Goal: Information Seeking & Learning: Check status

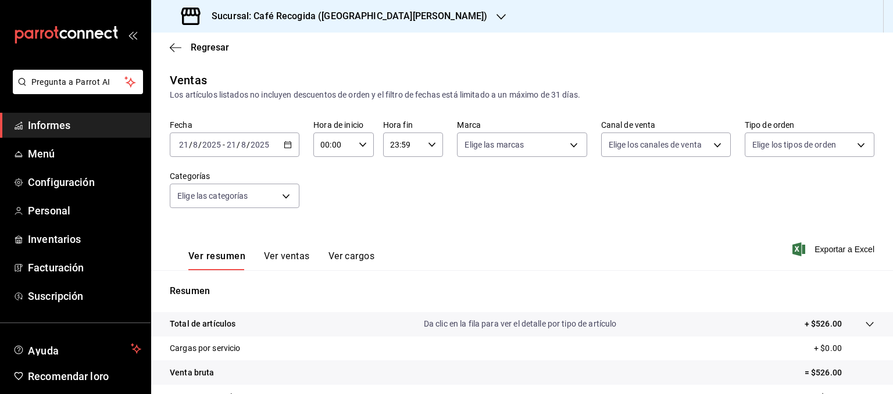
click at [433, 71] on div "Ventas Los artículos listados no incluyen descuentos de orden y el filtro de fe…" at bounding box center [522, 86] width 704 height 30
click at [353, 22] on h3 "Sucursal: Café Recogida ([GEOGRAPHIC_DATA][PERSON_NAME])" at bounding box center [344, 16] width 285 height 14
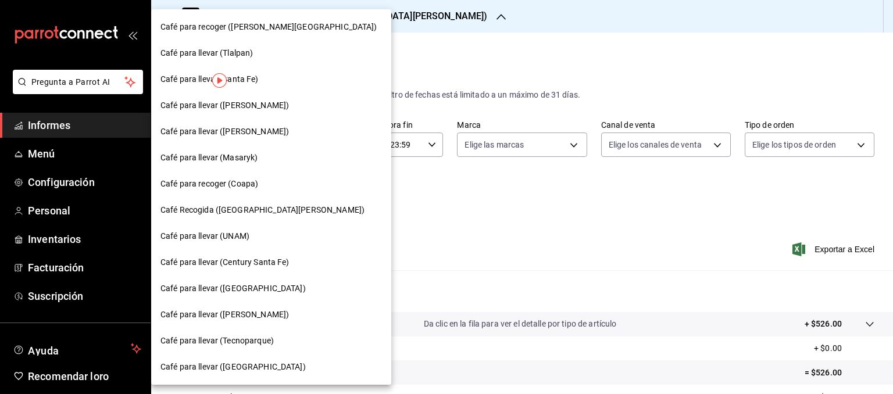
click at [246, 190] on div "Café para recoger (Coapa)" at bounding box center [271, 184] width 240 height 26
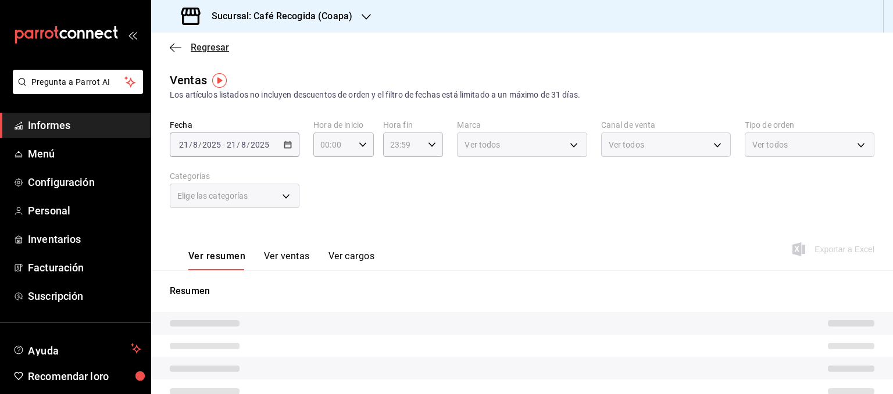
click at [207, 46] on font "Regresar" at bounding box center [210, 47] width 38 height 11
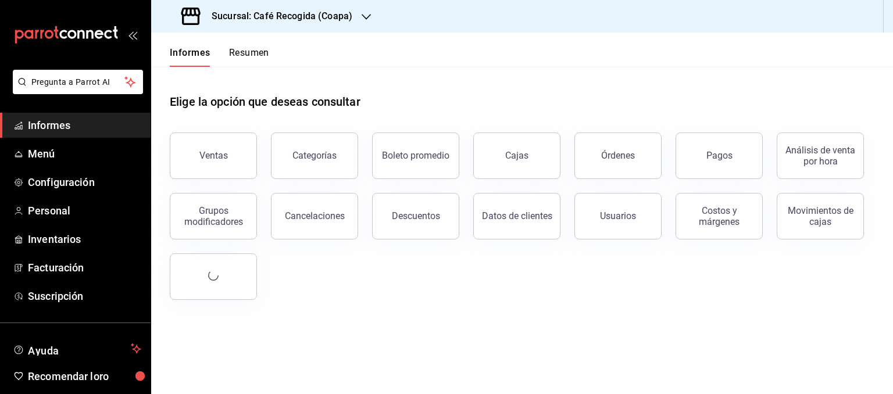
click at [242, 49] on font "Resumen" at bounding box center [249, 52] width 40 height 11
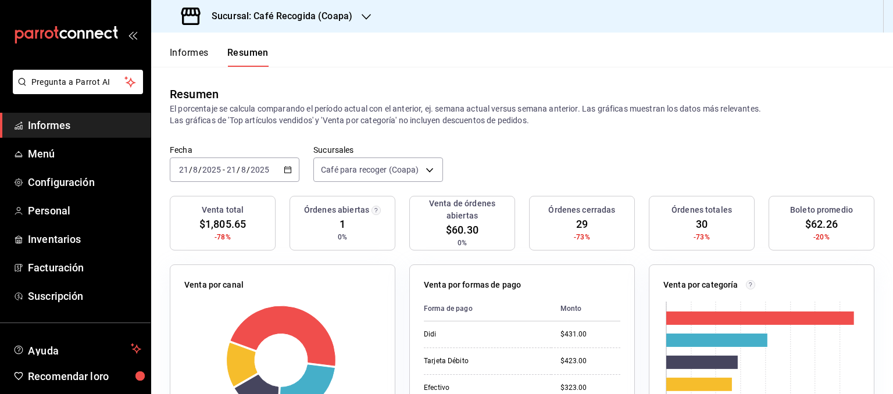
click at [284, 168] on icon "button" at bounding box center [288, 170] width 8 height 8
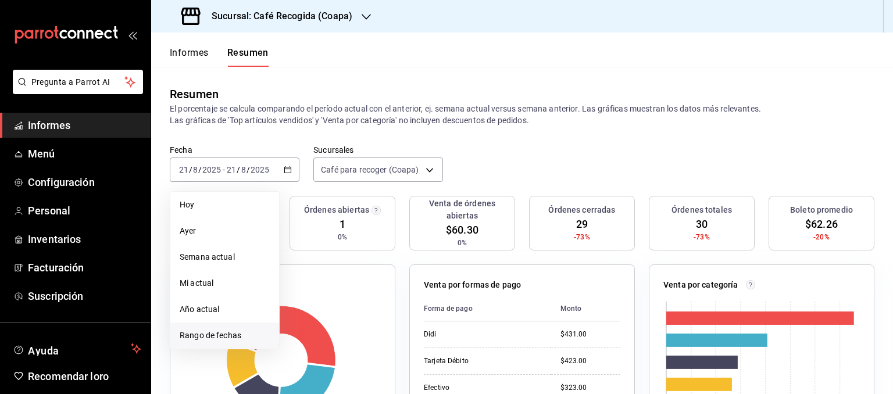
click at [213, 333] on font "Rango de fechas" at bounding box center [211, 335] width 62 height 9
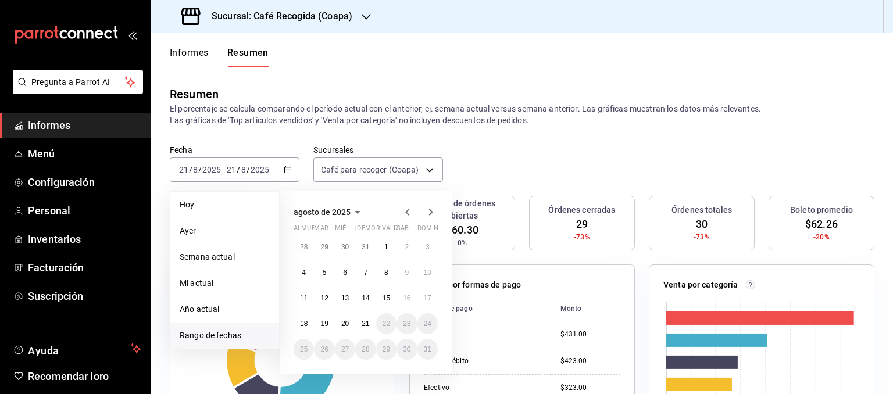
click at [407, 217] on icon "button" at bounding box center [407, 212] width 14 height 14
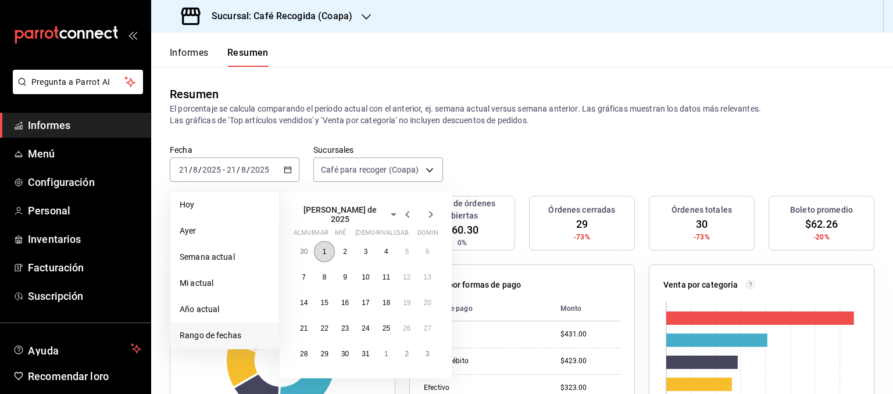
click at [329, 241] on button "1" at bounding box center [324, 251] width 20 height 21
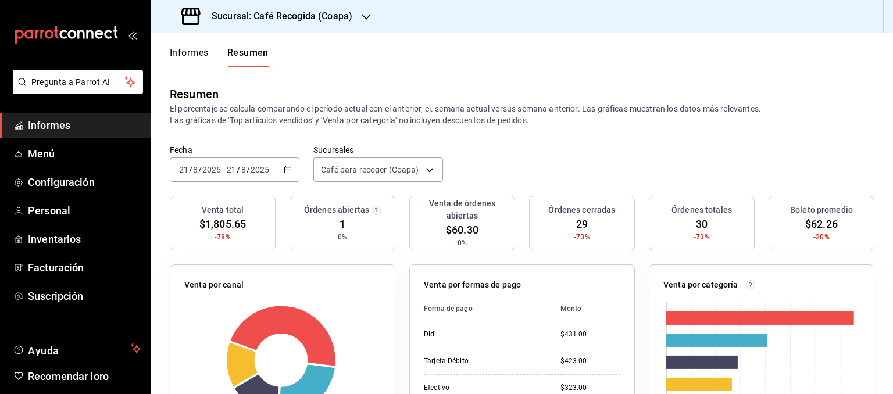
click at [521, 150] on div "Fecha [DATE] [DATE] - [DATE] [DATE] Sucursales Café para recoger (Coapa) [objec…" at bounding box center [522, 170] width 742 height 51
click at [285, 170] on icon "button" at bounding box center [288, 170] width 8 height 8
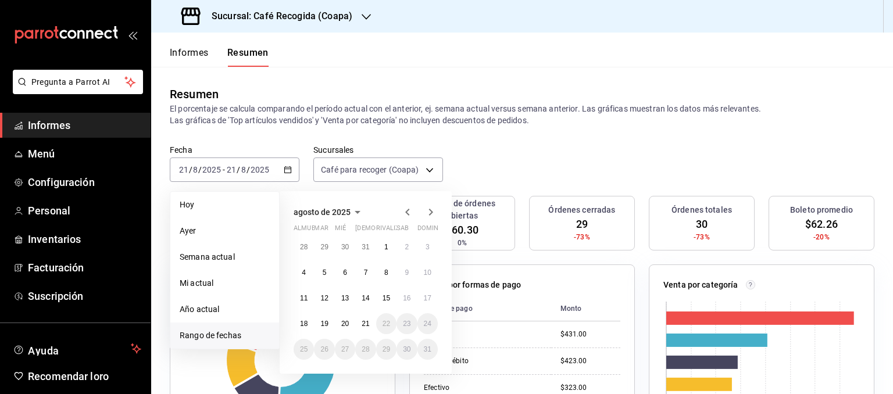
click at [410, 207] on icon "button" at bounding box center [407, 212] width 14 height 14
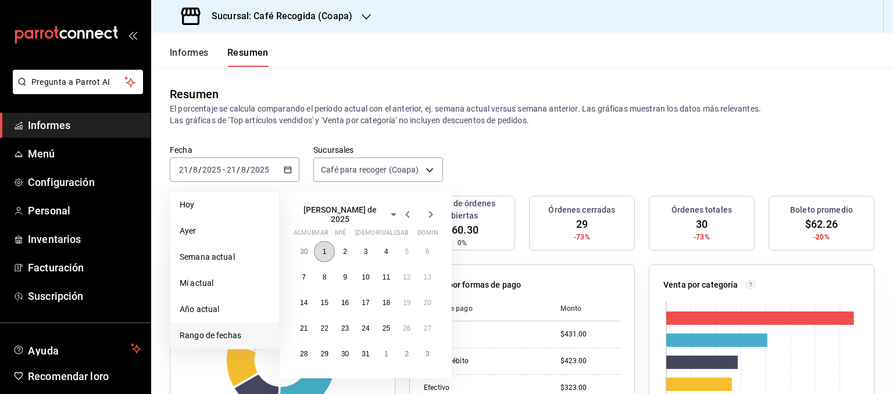
click at [324, 248] on font "1" at bounding box center [325, 252] width 4 height 8
click at [367, 350] on font "31" at bounding box center [365, 354] width 8 height 8
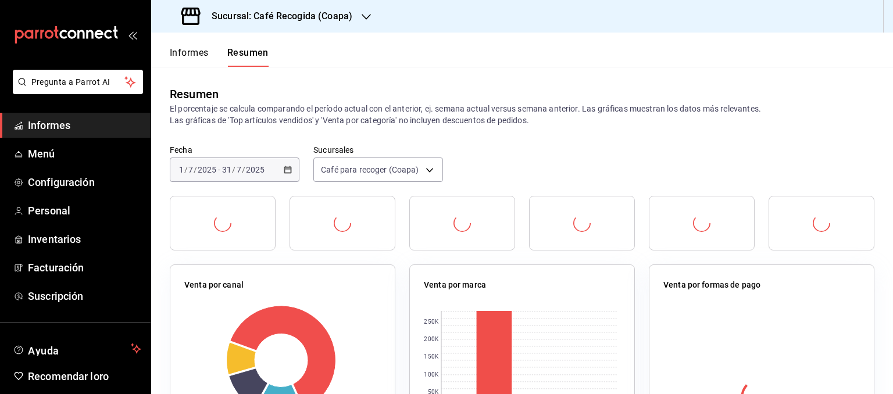
scroll to position [23, 0]
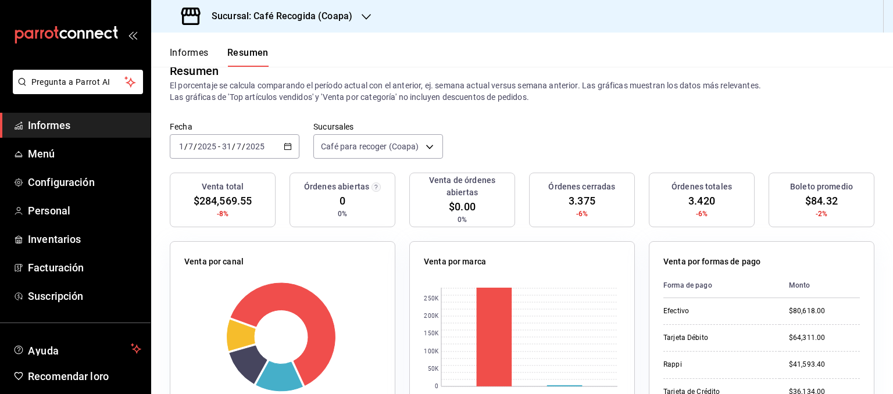
click at [632, 112] on div "Resumen El porcentaje se calcula comparando el período actual con el anterior, …" at bounding box center [522, 83] width 742 height 78
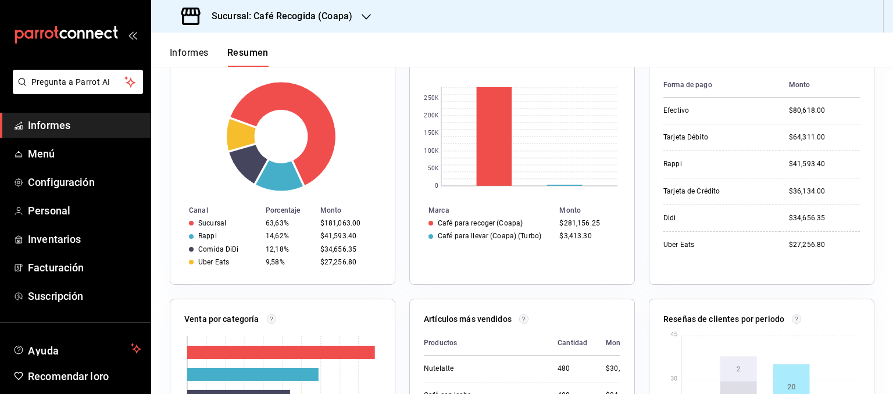
scroll to position [232, 0]
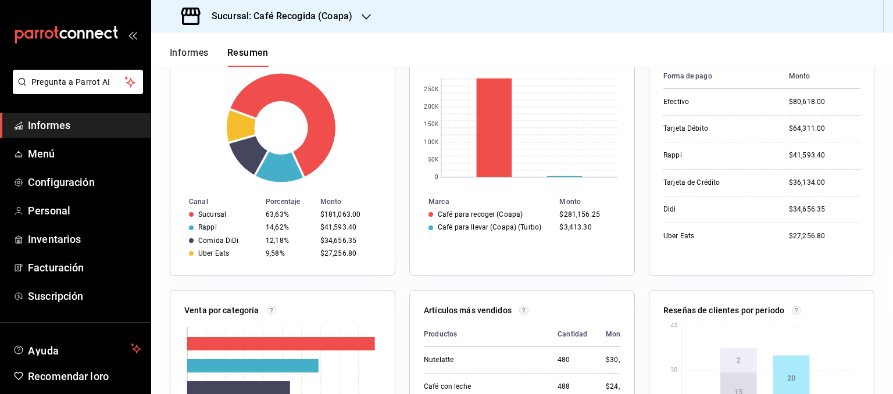
click at [529, 45] on header "Informes Resumen" at bounding box center [522, 50] width 742 height 34
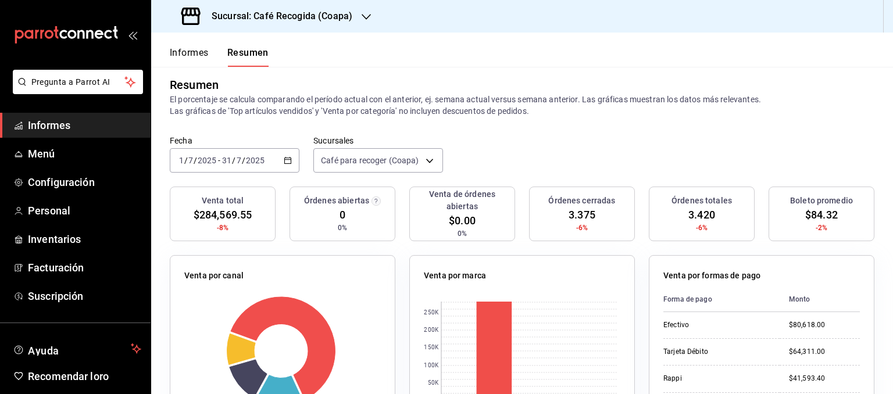
scroll to position [0, 0]
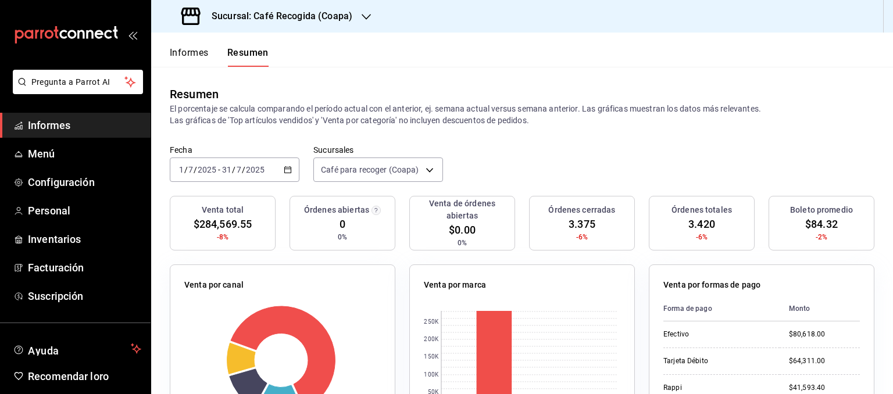
click at [285, 170] on icon "button" at bounding box center [288, 170] width 8 height 8
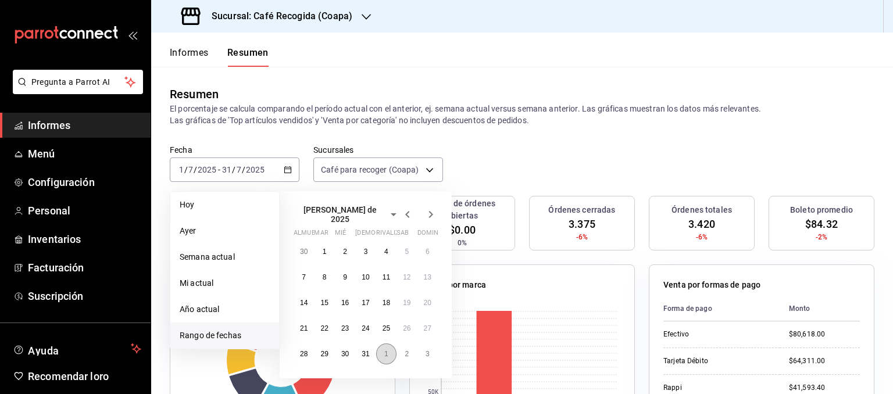
click at [389, 352] on button "1" at bounding box center [386, 353] width 20 height 21
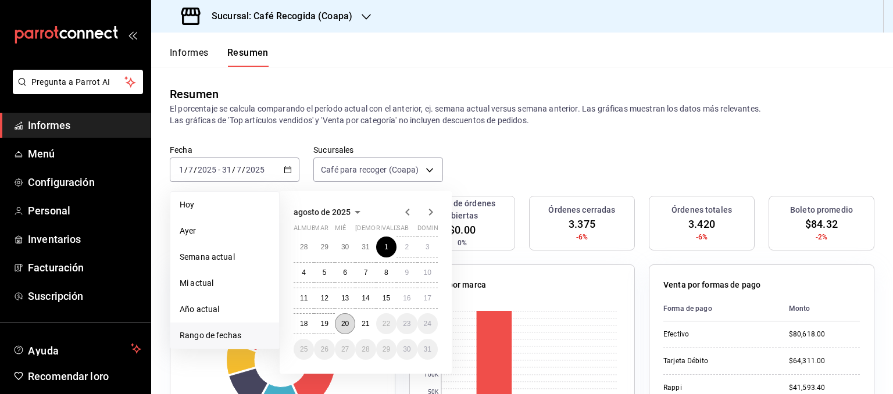
click at [345, 326] on font "20" at bounding box center [345, 324] width 8 height 8
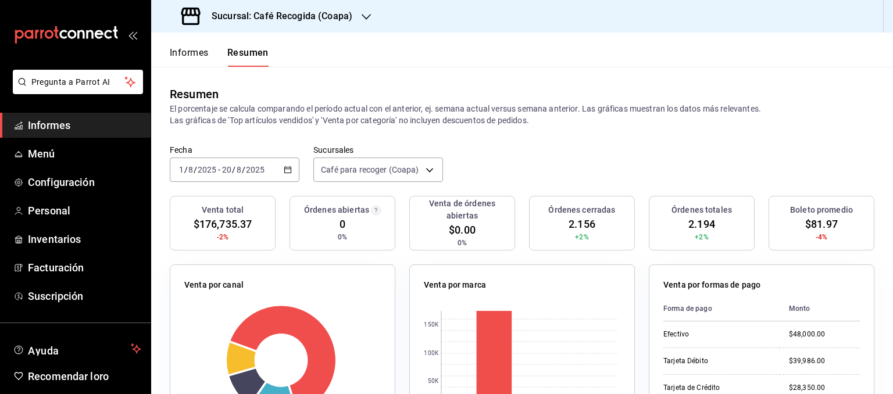
click at [486, 152] on div "Fecha [DATE] [DATE] - [DATE] [DATE] Sucursales Café para recoger (Coapa) [objec…" at bounding box center [522, 170] width 742 height 51
click at [343, 20] on font "Sucursal: Café Recogida (Coapa)" at bounding box center [282, 15] width 141 height 11
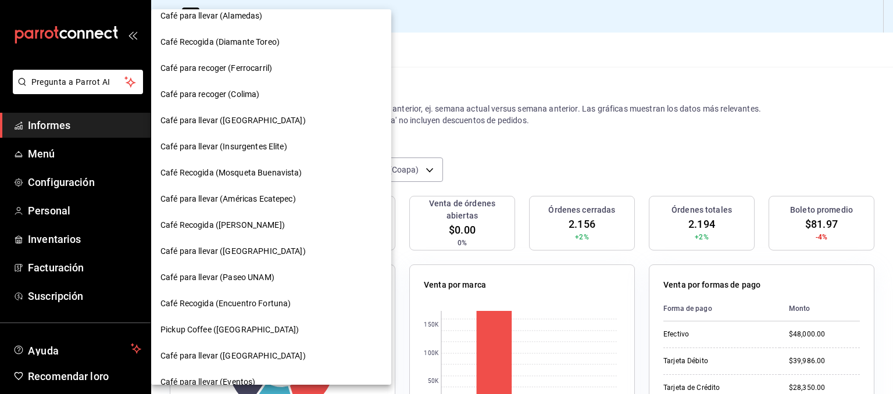
scroll to position [628, 0]
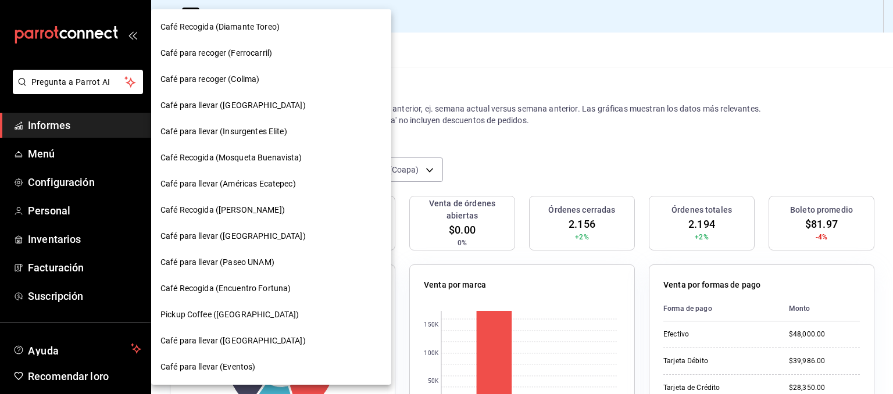
click at [265, 135] on font "Café para llevar (Insurgentes Elite)" at bounding box center [223, 131] width 127 height 9
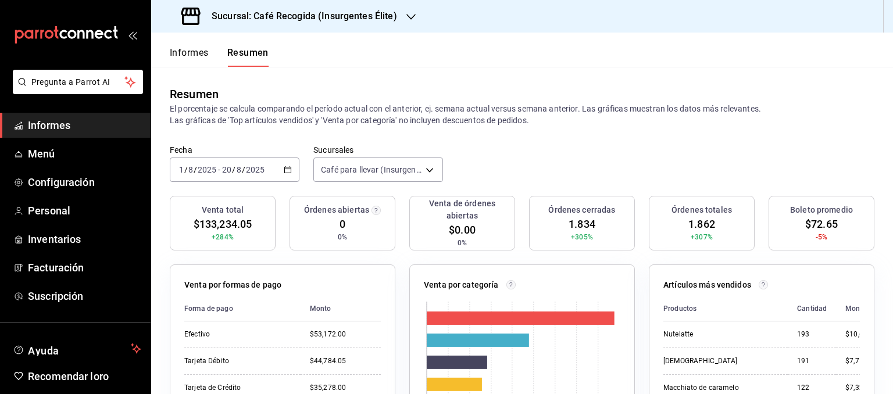
click at [286, 173] on \(Stroke\) "button" at bounding box center [287, 170] width 7 height 6
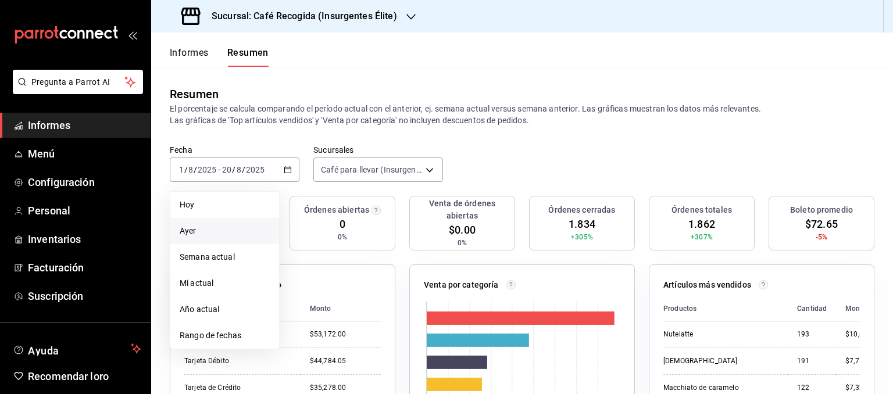
click at [192, 221] on li "Ayer" at bounding box center [224, 231] width 109 height 26
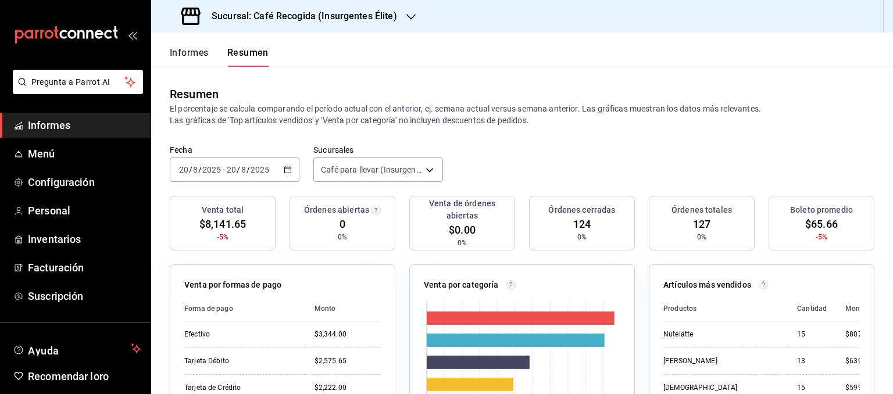
click at [284, 171] on icon "button" at bounding box center [288, 170] width 8 height 8
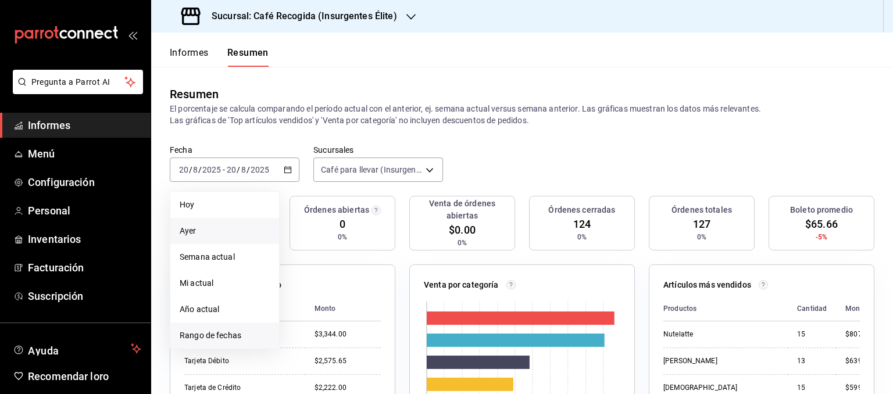
click at [225, 329] on span "Rango de fechas" at bounding box center [225, 335] width 90 height 12
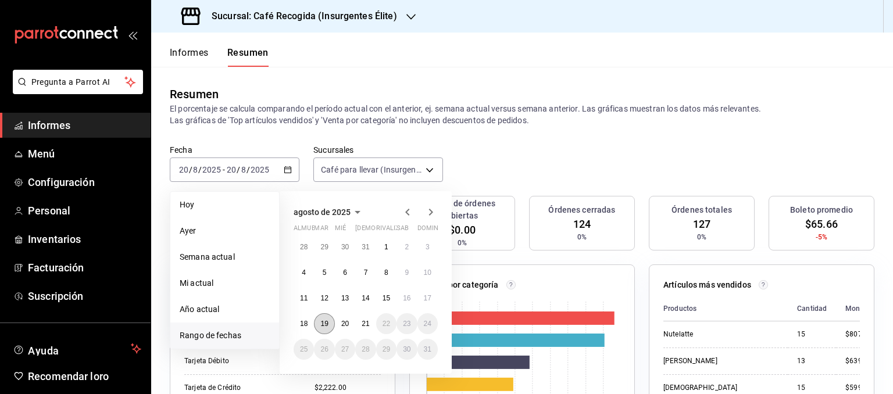
click at [326, 320] on font "19" at bounding box center [324, 324] width 8 height 8
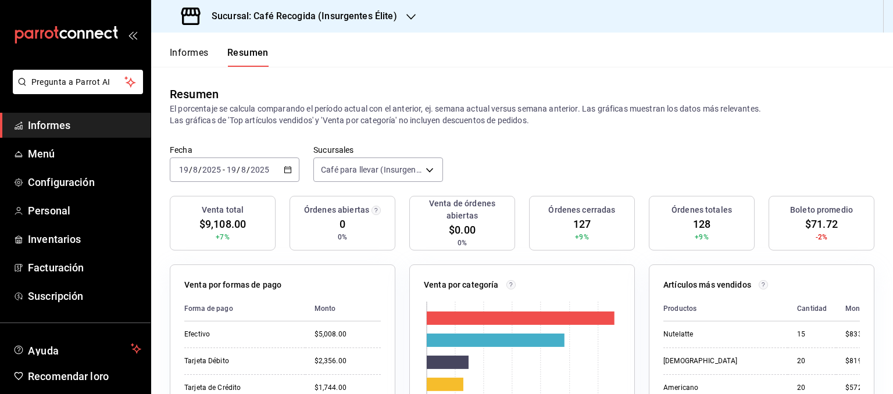
click at [284, 167] on \(Stroke\) "button" at bounding box center [287, 170] width 7 height 6
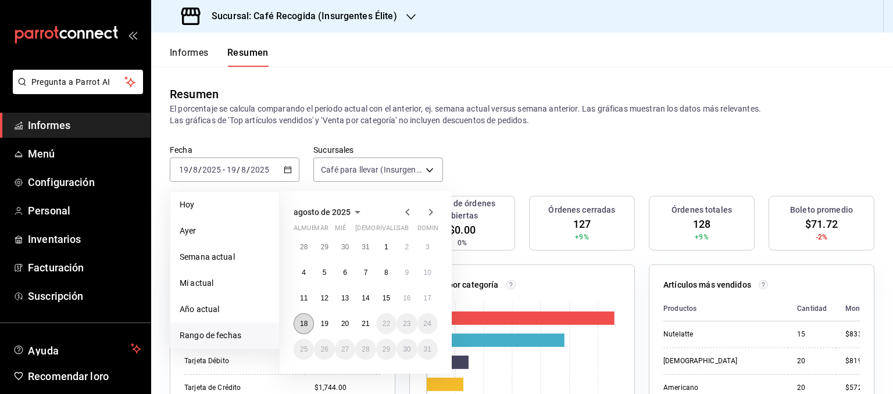
click at [302, 317] on button "18" at bounding box center [303, 323] width 20 height 21
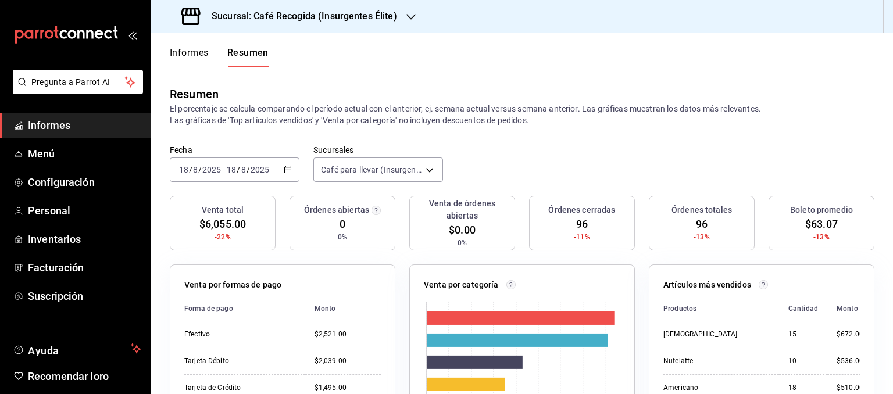
click at [286, 172] on icon "button" at bounding box center [288, 170] width 8 height 8
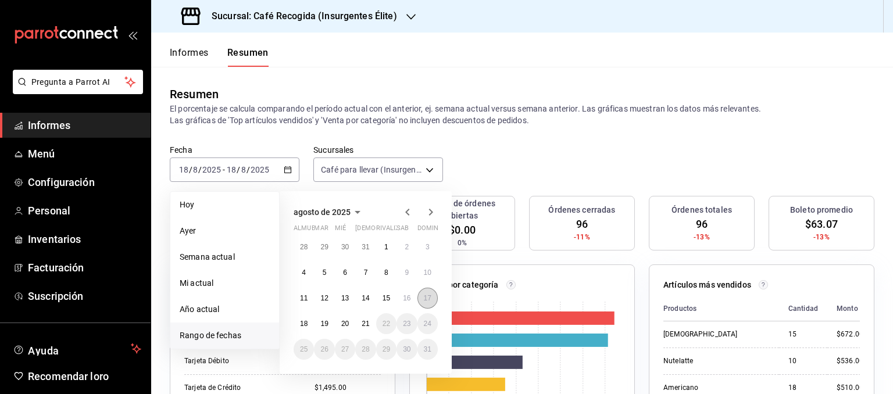
click at [425, 294] on font "17" at bounding box center [428, 298] width 8 height 8
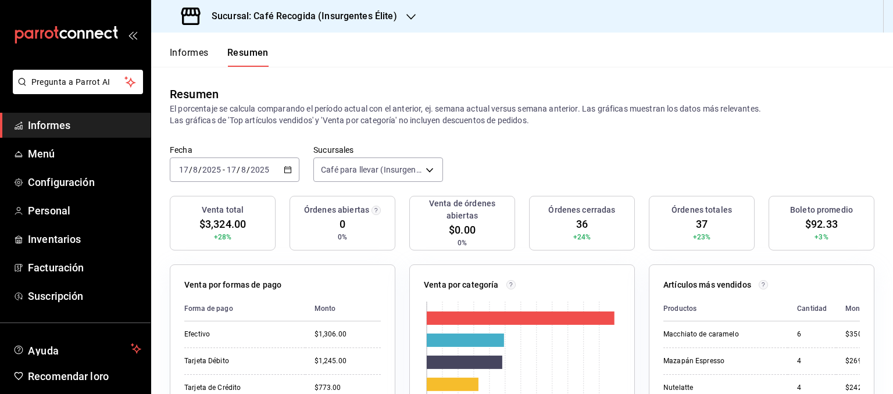
click at [288, 168] on icon "button" at bounding box center [288, 170] width 8 height 8
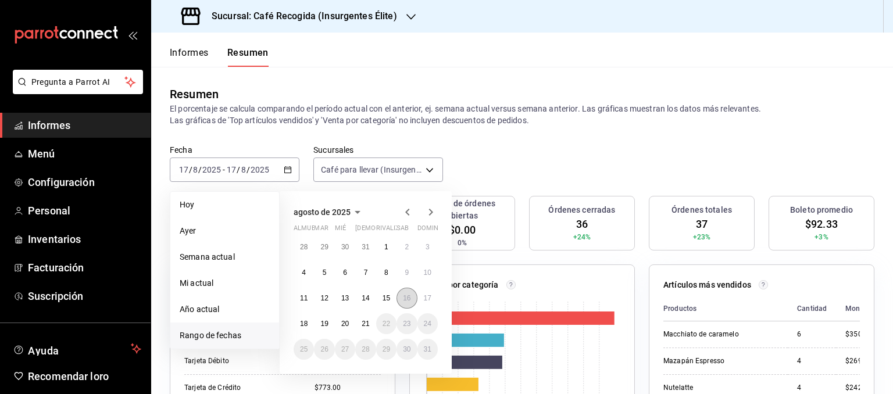
click at [409, 302] on button "16" at bounding box center [406, 298] width 20 height 21
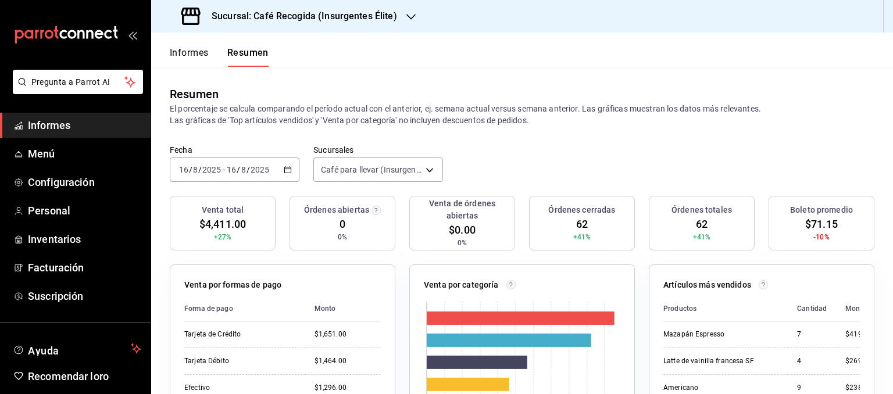
click at [285, 169] on \(Stroke\) "button" at bounding box center [288, 169] width 6 height 1
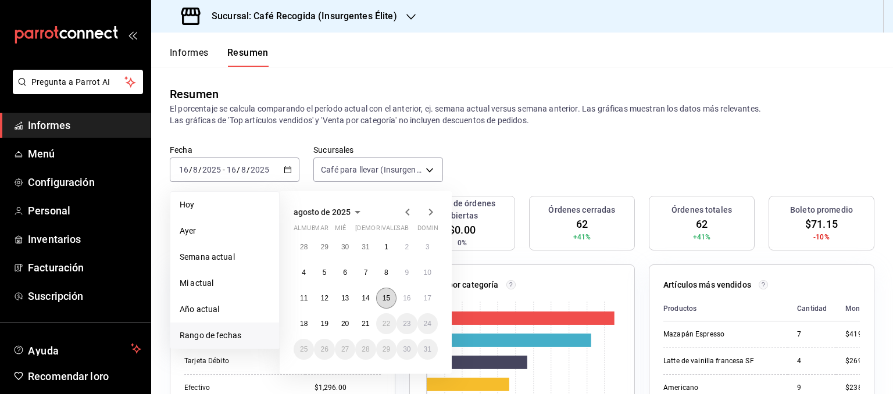
click at [382, 292] on button "15" at bounding box center [386, 298] width 20 height 21
drag, startPoint x: 382, startPoint y: 292, endPoint x: 282, endPoint y: 246, distance: 110.5
click at [282, 246] on div "agosto de 2025 almuerzo mar [PERSON_NAME] rivalizar sab dominio 28 29 30 31 1 2…" at bounding box center [366, 282] width 172 height 182
click at [383, 294] on font "15" at bounding box center [386, 298] width 8 height 8
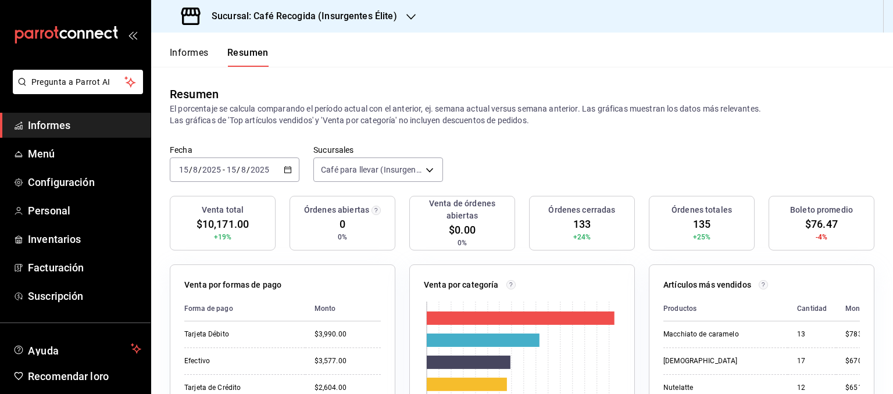
click at [372, 17] on font "Sucursal: Café Recogida (Insurgentes Élite)" at bounding box center [304, 15] width 185 height 11
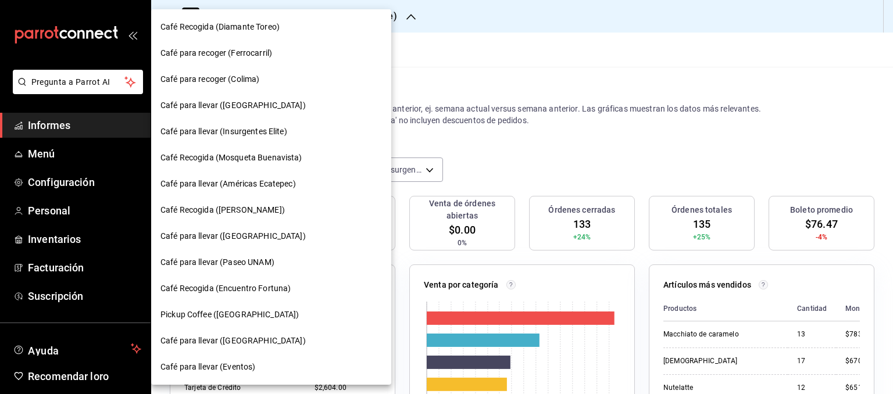
click at [244, 260] on font "Café para llevar (Paseo UNAM)" at bounding box center [217, 261] width 114 height 9
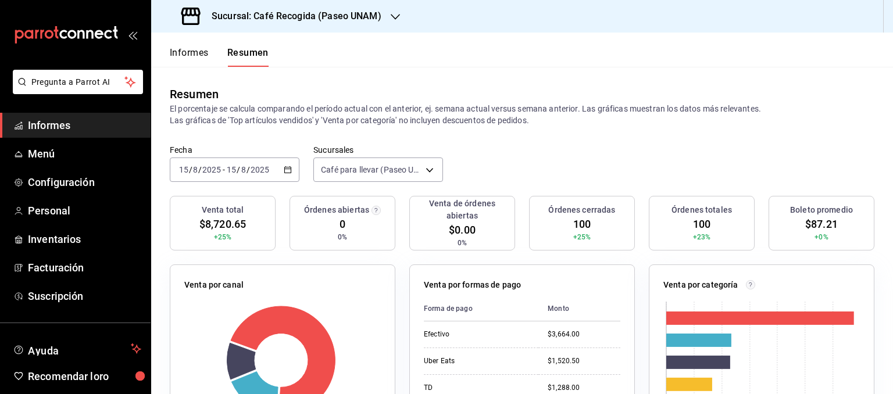
click at [284, 167] on \(Stroke\) "button" at bounding box center [287, 170] width 7 height 6
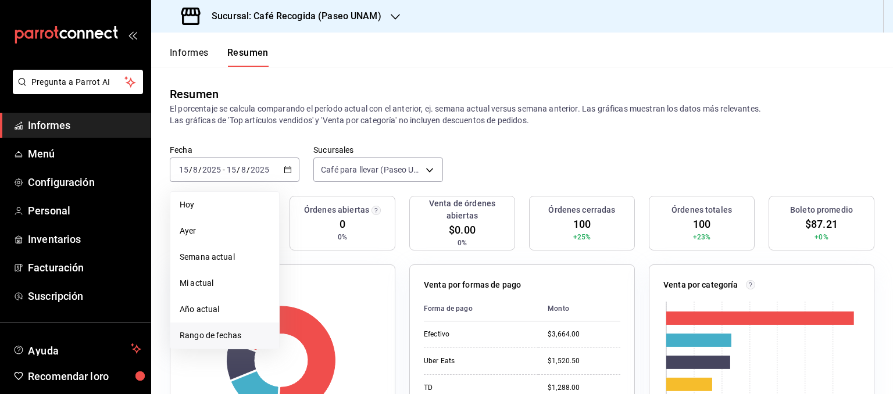
click at [210, 338] on font "Rango de fechas" at bounding box center [211, 335] width 62 height 9
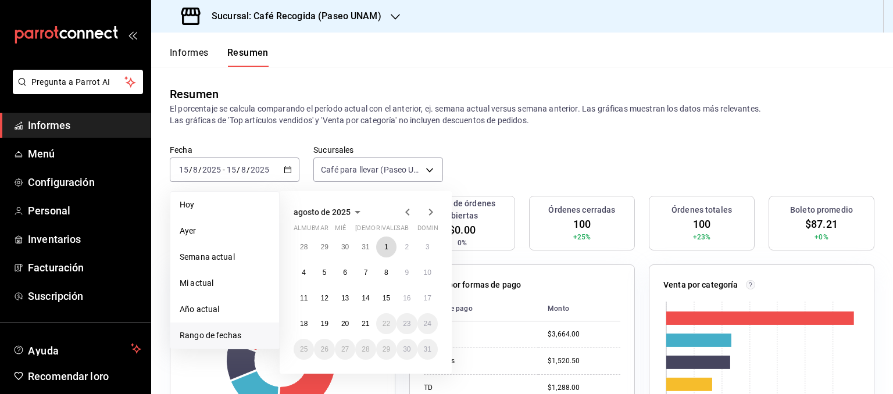
click at [381, 245] on button "1" at bounding box center [386, 247] width 20 height 21
click at [352, 320] on button "20" at bounding box center [345, 323] width 20 height 21
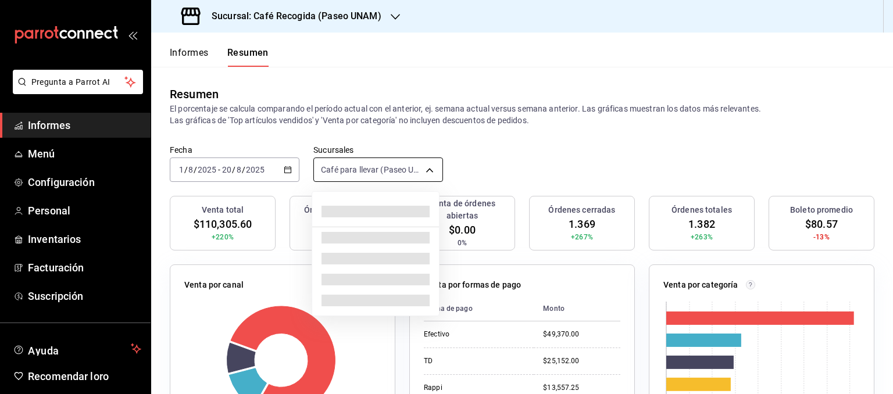
click at [435, 157] on body "Pregunta a Parrot AI Informes Menú Configuración Personal Inventarios Facturaci…" at bounding box center [446, 197] width 893 height 394
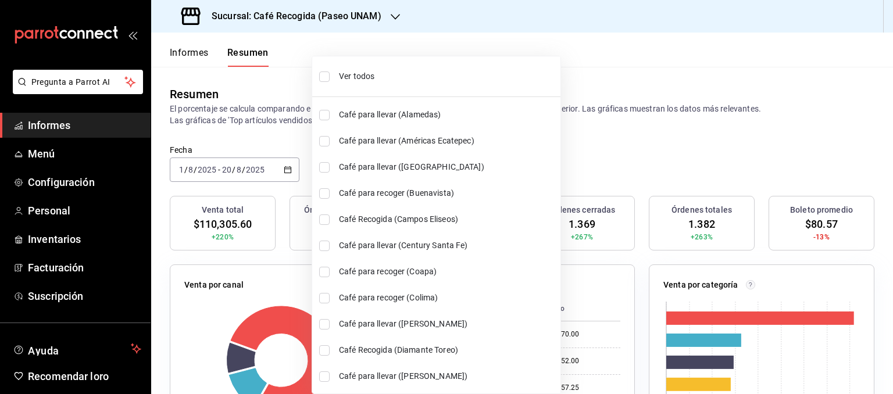
click at [529, 138] on div at bounding box center [446, 197] width 893 height 394
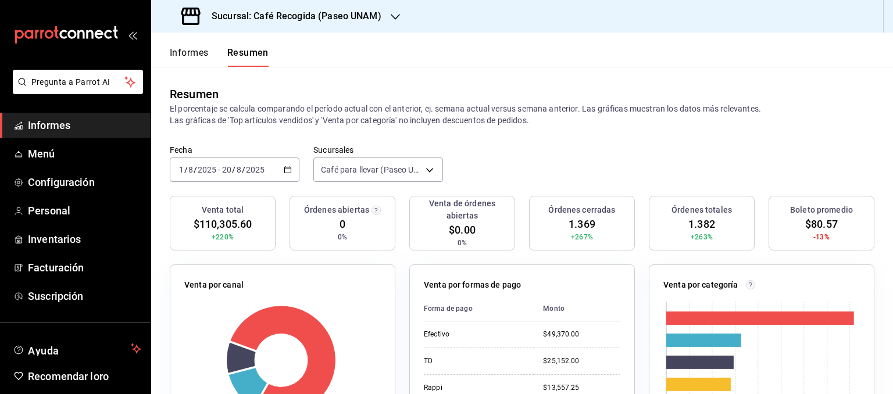
click at [354, 21] on font "Sucursal: Café Recogida (Paseo UNAM)" at bounding box center [297, 15] width 170 height 11
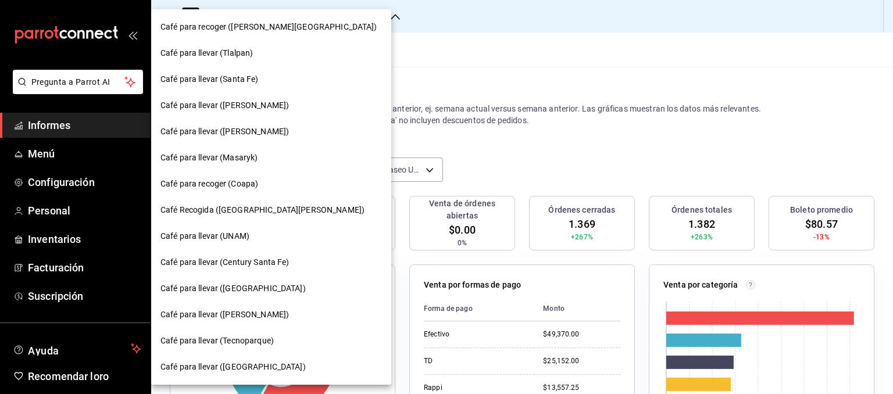
click at [242, 183] on font "Café para recoger (Coapa)" at bounding box center [209, 183] width 98 height 9
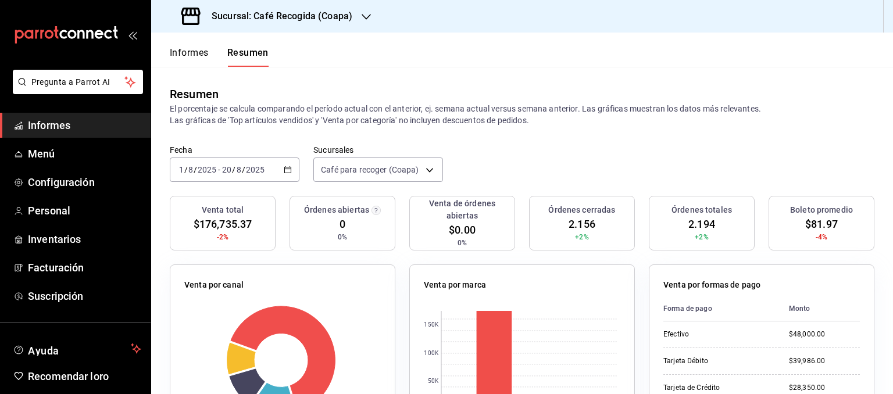
click at [313, 19] on font "Sucursal: Café Recogida (Coapa)" at bounding box center [282, 15] width 141 height 11
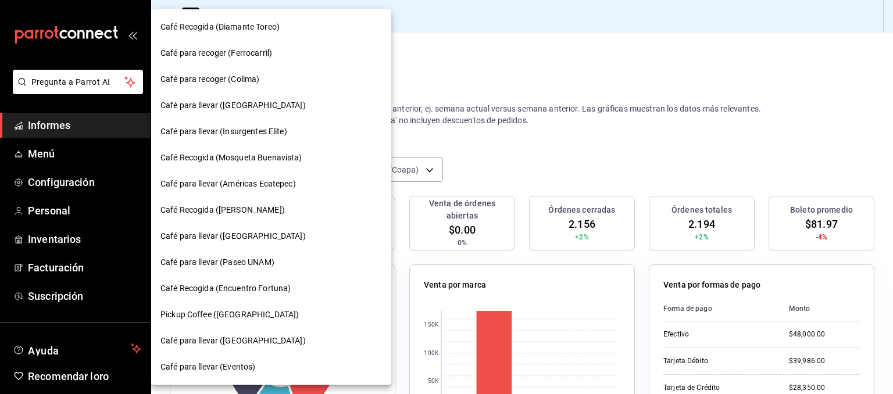
click at [259, 260] on font "Café para llevar (Paseo UNAM)" at bounding box center [217, 261] width 114 height 9
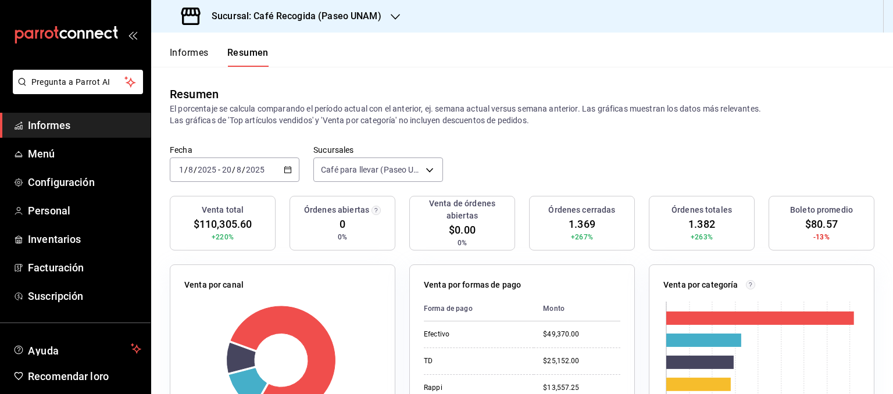
click at [285, 169] on \(Stroke\) "button" at bounding box center [288, 169] width 6 height 1
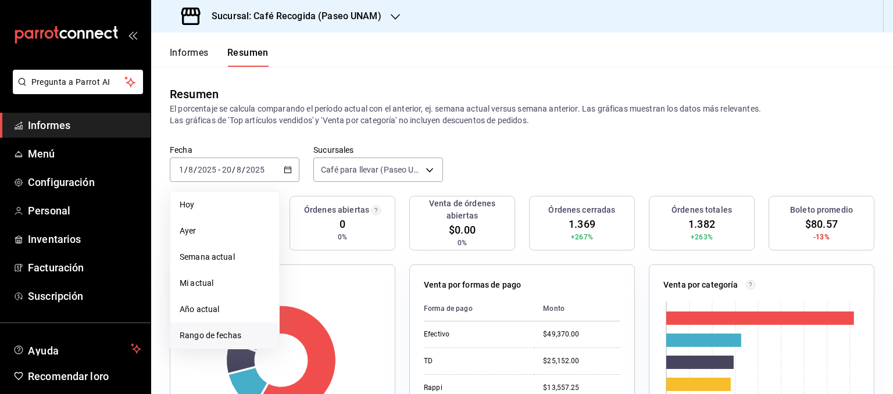
click at [218, 338] on font "Rango de fechas" at bounding box center [211, 335] width 62 height 9
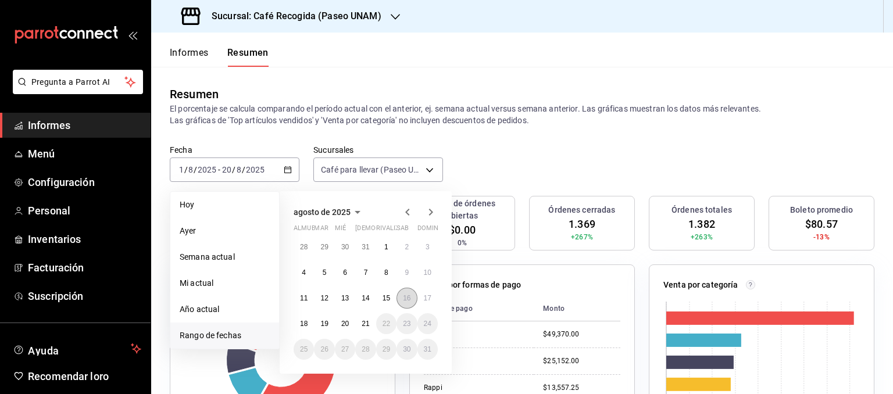
click at [405, 297] on font "16" at bounding box center [407, 298] width 8 height 8
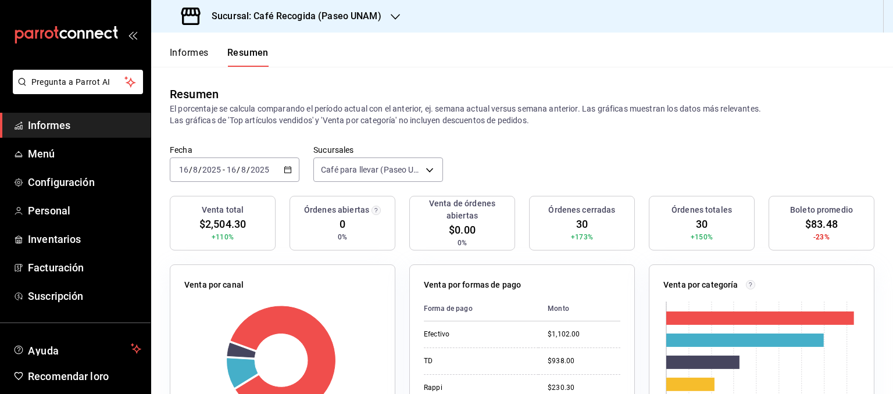
click at [349, 10] on h3 "Sucursal: Café Recogida (Paseo UNAM)" at bounding box center [291, 16] width 179 height 14
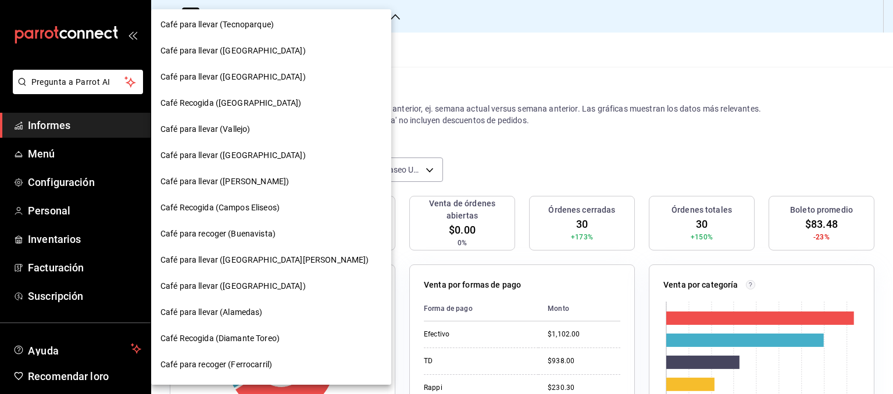
scroll to position [328, 0]
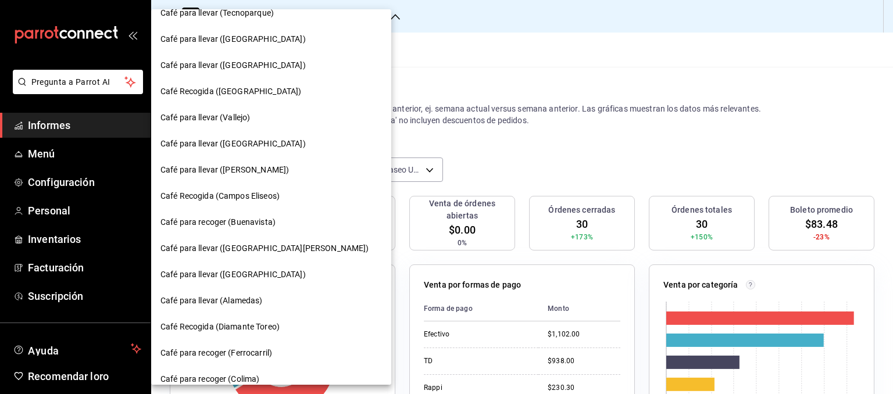
click at [260, 81] on div "Café Recogida ([GEOGRAPHIC_DATA])" at bounding box center [271, 91] width 240 height 26
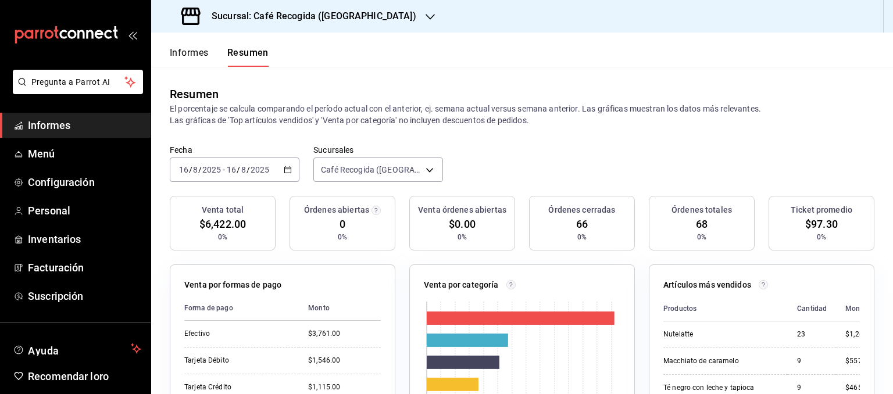
drag, startPoint x: 281, startPoint y: 173, endPoint x: 273, endPoint y: 214, distance: 42.7
click at [273, 214] on div "Venta total $6,422.00 0%" at bounding box center [223, 223] width 106 height 55
drag, startPoint x: 285, startPoint y: 169, endPoint x: 596, endPoint y: 149, distance: 311.5
click at [596, 149] on div "Fecha [DATE] [DATE] - [DATE] [DATE] Sucursales Café Recogida ([GEOGRAPHIC_DATA]…" at bounding box center [522, 170] width 742 height 51
click at [355, 15] on font "Sucursal: Café Recogida ([GEOGRAPHIC_DATA])" at bounding box center [314, 15] width 205 height 11
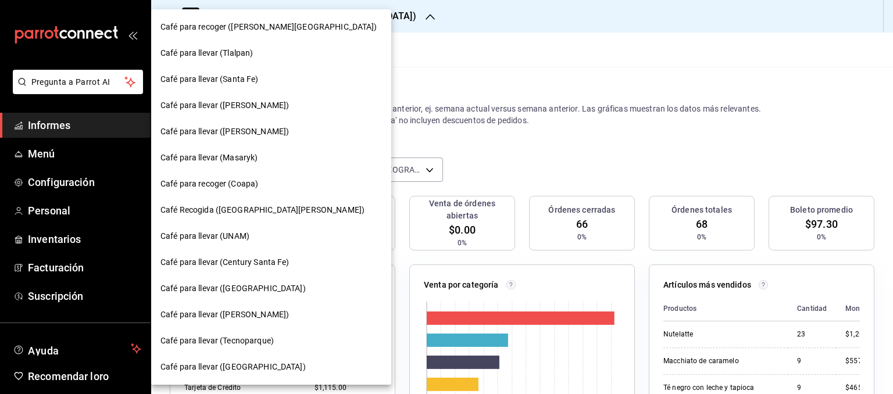
click at [243, 55] on font "Café para llevar (Tlalpan)" at bounding box center [206, 52] width 92 height 9
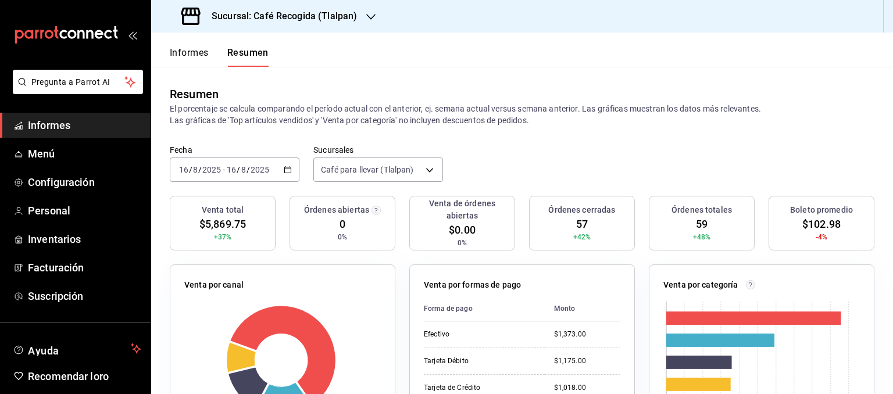
click at [284, 168] on \(Stroke\) "button" at bounding box center [287, 170] width 7 height 6
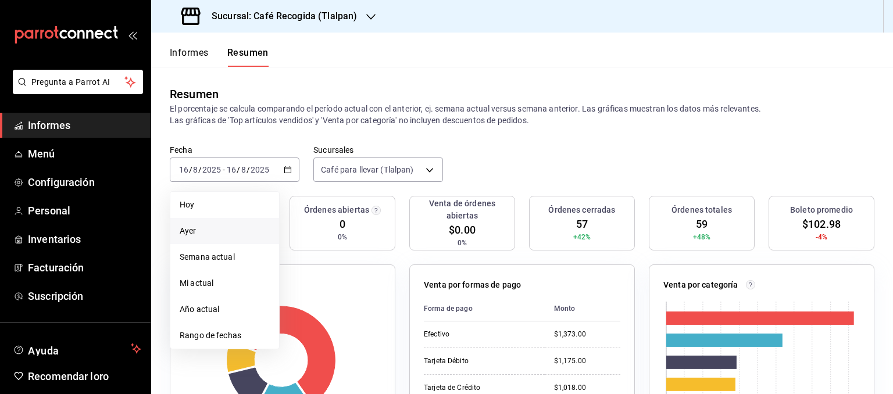
click at [190, 226] on font "Ayer" at bounding box center [188, 230] width 17 height 9
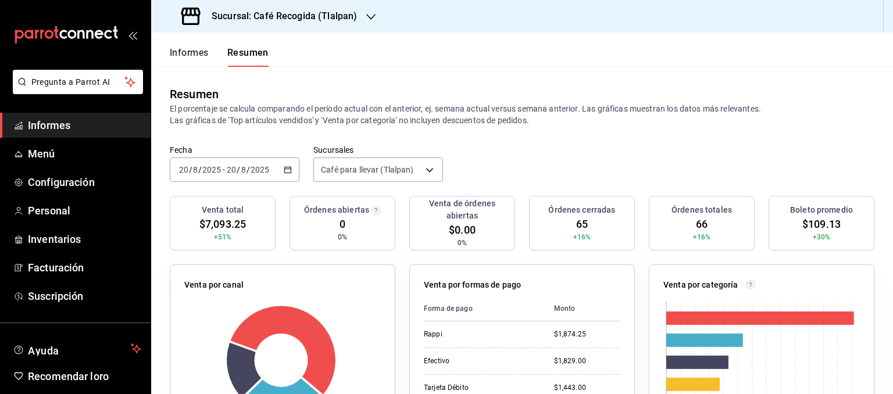
drag, startPoint x: 285, startPoint y: 168, endPoint x: 248, endPoint y: 237, distance: 78.0
click at [248, 237] on div "Venta total $7,093.25 +51%" at bounding box center [223, 223] width 106 height 55
click at [285, 169] on \(Stroke\) "button" at bounding box center [288, 169] width 6 height 1
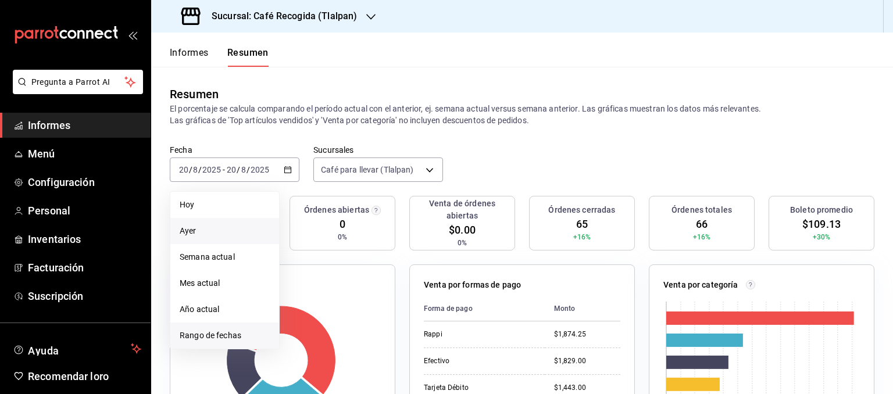
click at [205, 327] on li "Rango de fechas" at bounding box center [224, 336] width 109 height 26
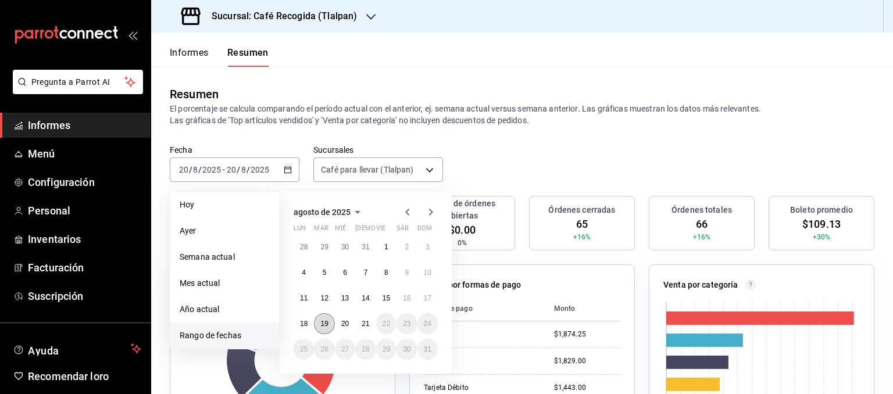
click at [321, 314] on button "19" at bounding box center [324, 323] width 20 height 21
drag, startPoint x: 321, startPoint y: 314, endPoint x: 278, endPoint y: 292, distance: 48.1
click at [278, 292] on li "Mi actual" at bounding box center [224, 283] width 109 height 26
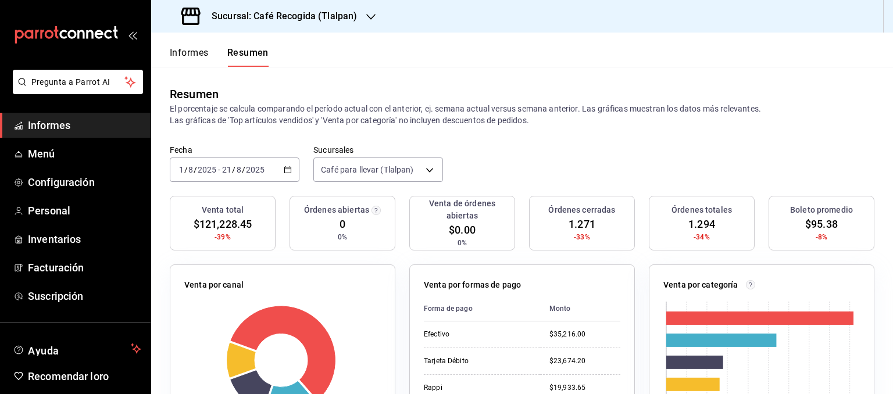
click at [288, 168] on icon "button" at bounding box center [288, 170] width 8 height 8
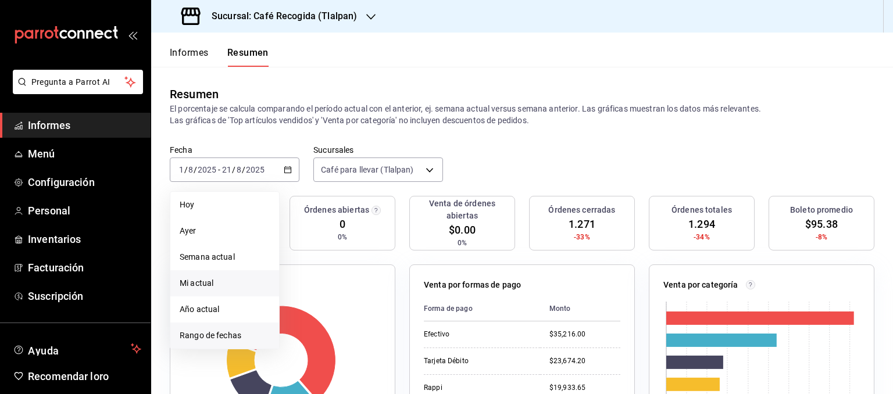
click at [220, 331] on font "Rango de fechas" at bounding box center [211, 335] width 62 height 9
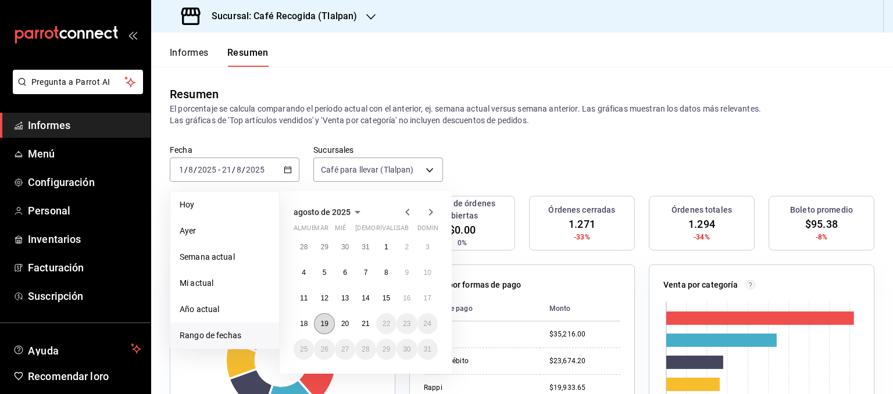
click at [323, 320] on font "19" at bounding box center [324, 324] width 8 height 8
drag, startPoint x: 323, startPoint y: 319, endPoint x: 325, endPoint y: 328, distance: 9.6
click at [325, 328] on button "19" at bounding box center [324, 323] width 20 height 21
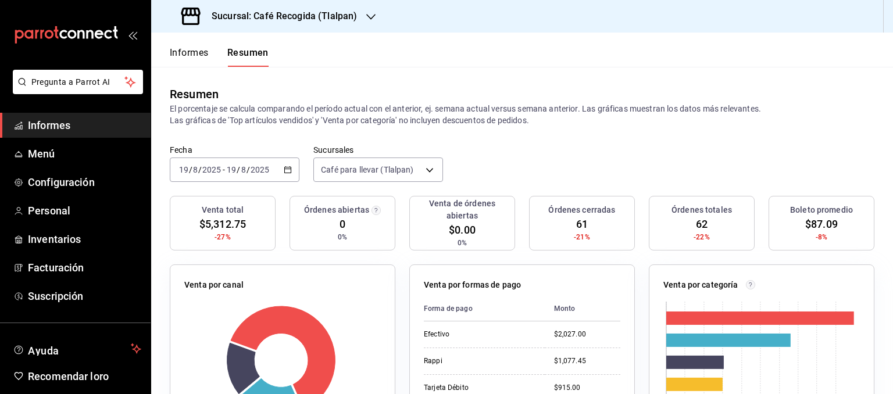
click at [284, 168] on \(Stroke\) "button" at bounding box center [287, 170] width 7 height 6
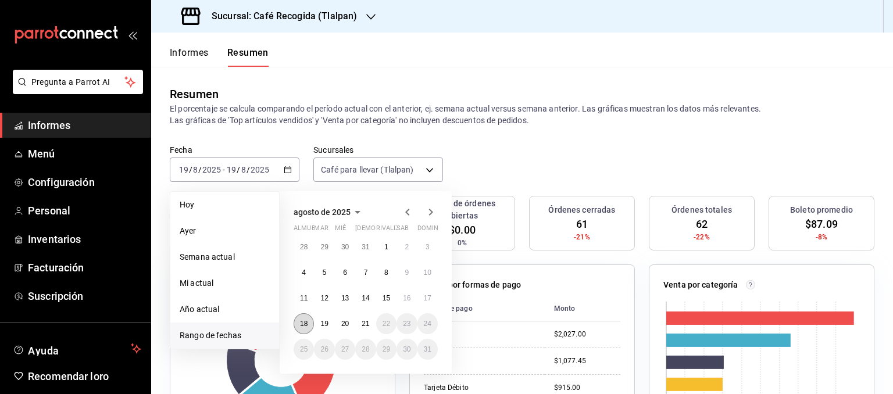
click at [309, 319] on button "18" at bounding box center [303, 323] width 20 height 21
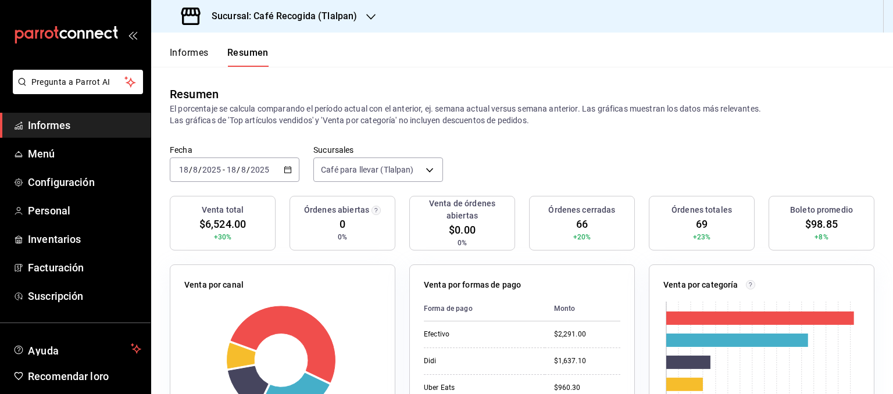
click at [286, 170] on icon "button" at bounding box center [288, 170] width 8 height 8
click at [368, 87] on div "Resumen" at bounding box center [522, 93] width 704 height 17
click at [576, 182] on div "Fecha [DATE] [DATE] - [DATE] [DATE] Sucursales Café para llevar (Tlalpan) [obje…" at bounding box center [522, 170] width 742 height 51
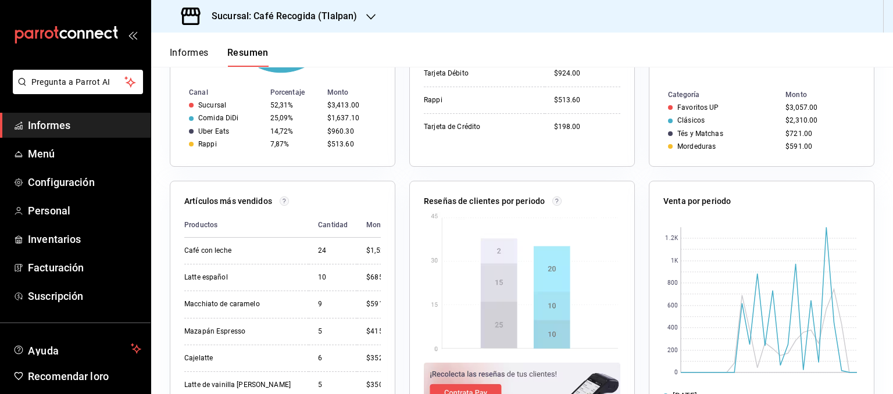
scroll to position [391, 0]
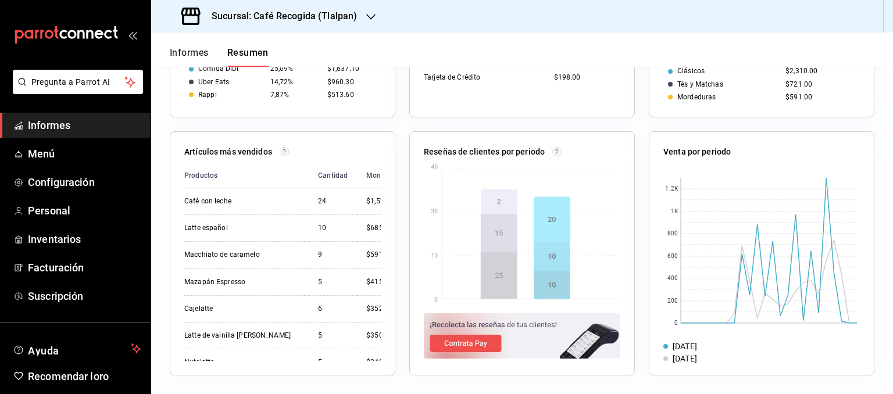
click at [542, 126] on div "Reseñas de clientes por periodo" at bounding box center [514, 246] width 239 height 258
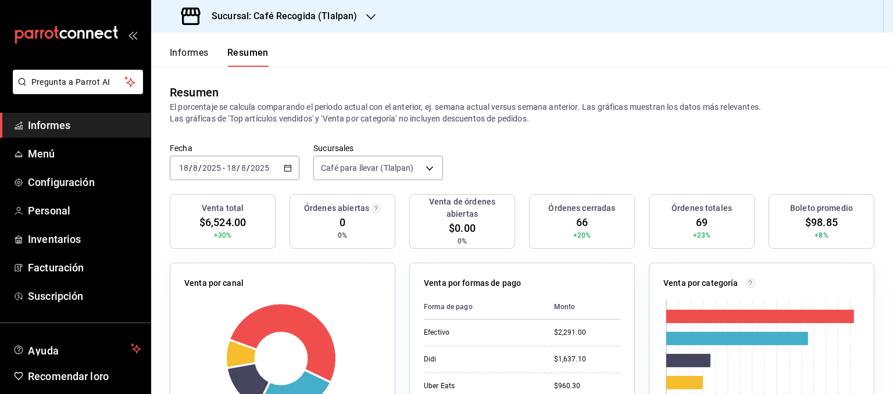
scroll to position [0, 0]
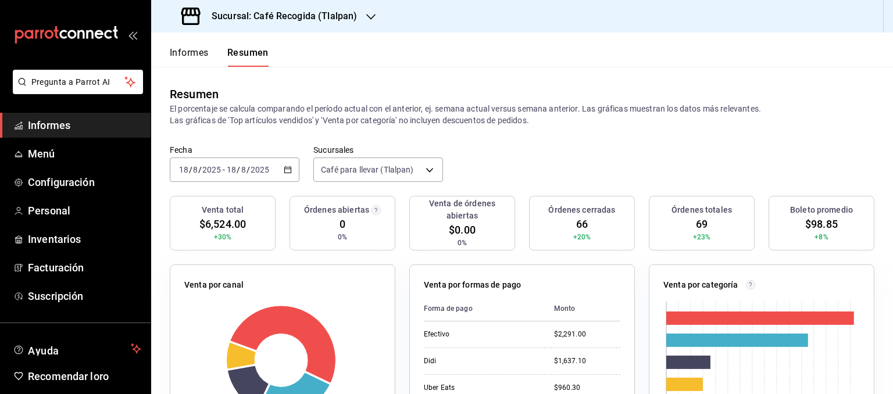
click at [287, 166] on icon "button" at bounding box center [288, 170] width 8 height 8
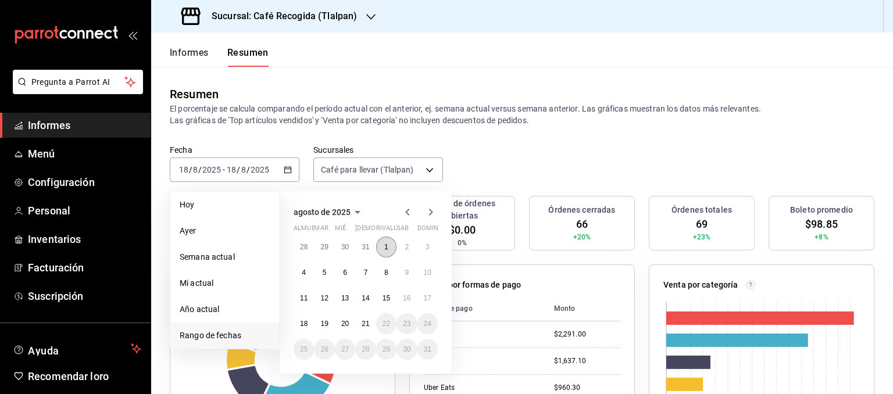
click at [383, 247] on button "1" at bounding box center [386, 247] width 20 height 21
click at [364, 324] on font "21" at bounding box center [365, 324] width 8 height 8
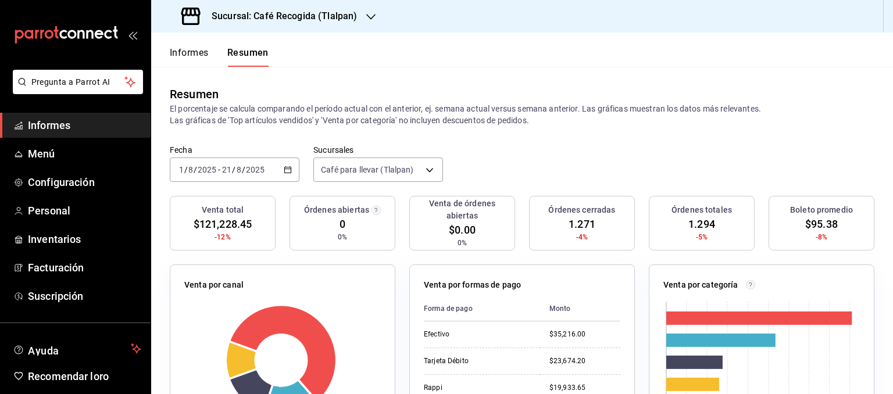
click at [488, 163] on div "Fecha [DATE] [DATE] - [DATE] [DATE] Sucursales Café para llevar (Tlalpan) [obje…" at bounding box center [522, 170] width 742 height 51
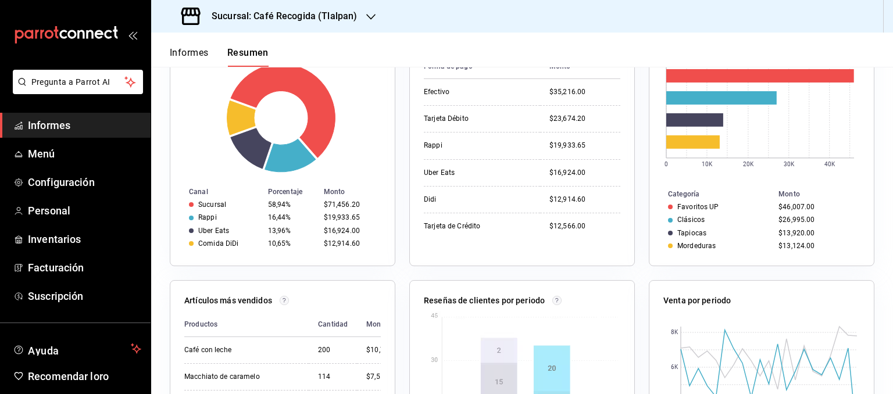
scroll to position [256, 0]
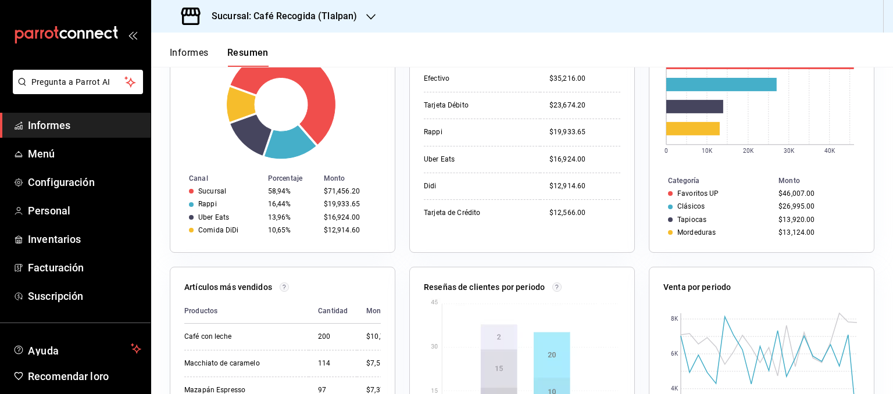
click at [391, 147] on div "Venta por canal Canal Porcentaje Monto Sucursal 58,94% $71,456.20 Rappi 16,44% …" at bounding box center [282, 131] width 225 height 244
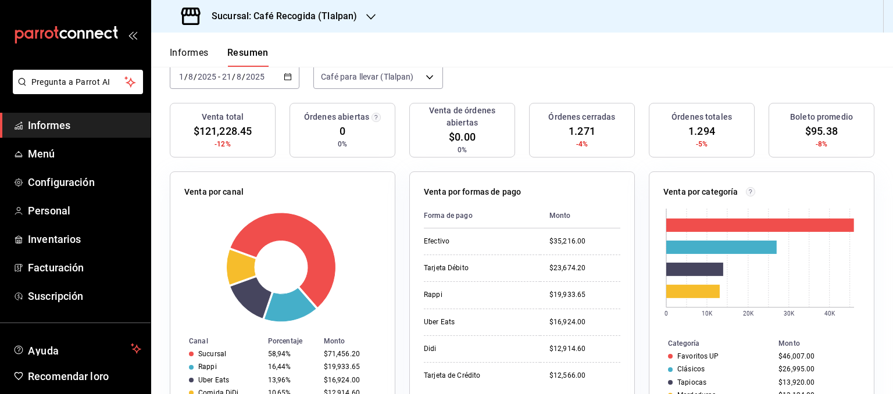
scroll to position [70, 0]
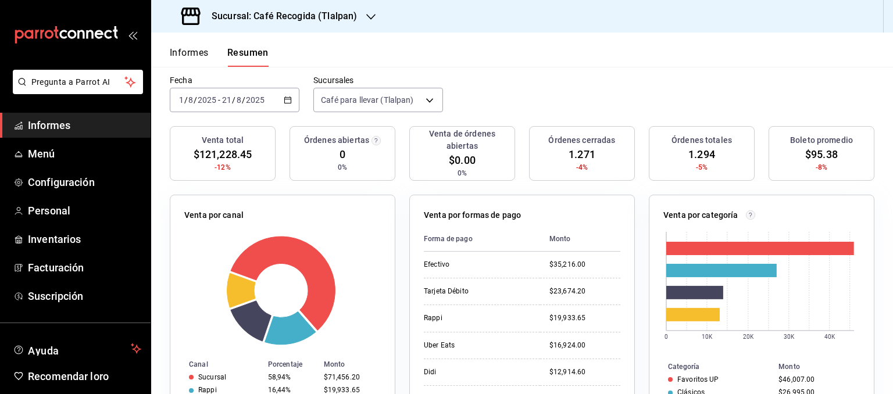
click at [280, 164] on div "Venta total $121,228.45 -12% Órdenes abiertas 0 0% Venta de órdenes abiertas $0…" at bounding box center [522, 160] width 704 height 69
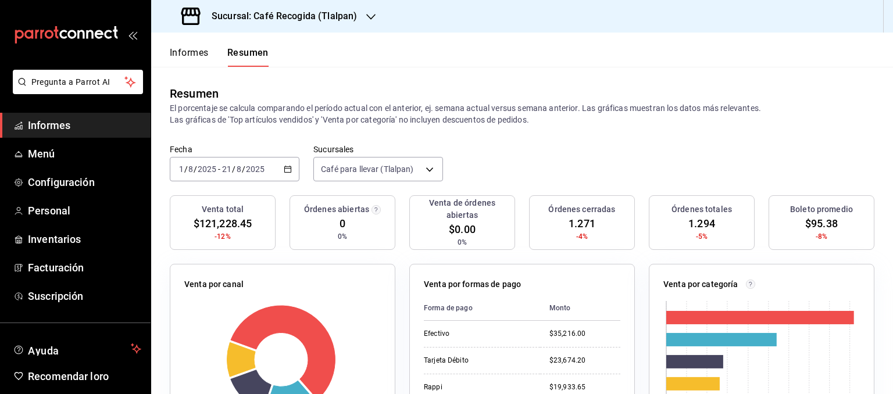
scroll to position [0, 0]
